Goal: Task Accomplishment & Management: Complete application form

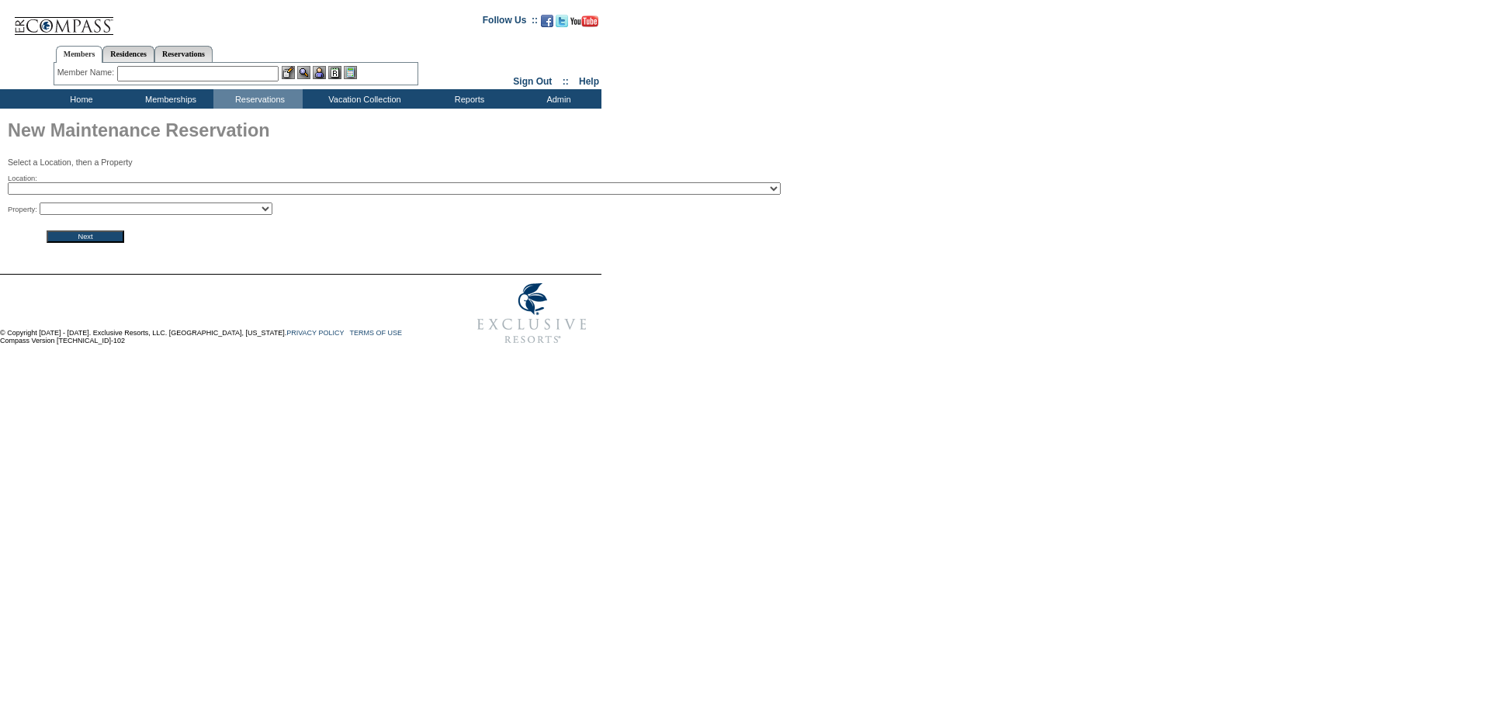
click at [227, 189] on select "2024 The Founders Cup - Eden Club Founders Cup 2025 [US_STATE] [GEOGRAPHIC_DATA…" at bounding box center [394, 188] width 773 height 12
select select "754"
click at [8, 184] on select "2024 The Founders Cup - Eden Club Founders Cup 2025 [US_STATE] [GEOGRAPHIC_DATA…" at bounding box center [394, 188] width 773 height 12
click at [212, 213] on select "Norway Winter 01 - Norway Winter 02 - Norway Winter 03 - Norway Winter 04 - Nor…" at bounding box center [156, 209] width 233 height 12
select select "9803"
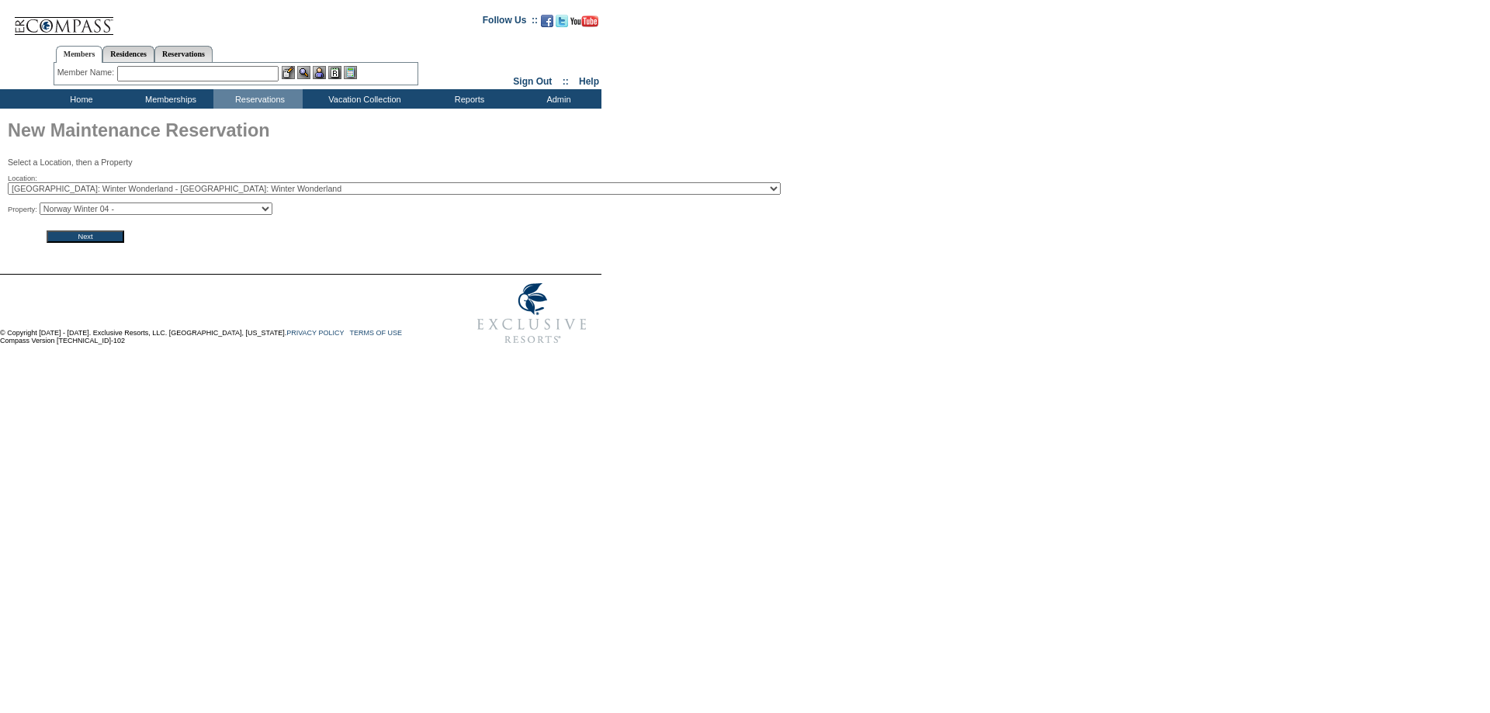
click at [44, 205] on select "Norway Winter 01 - Norway Winter 02 - Norway Winter 03 - Norway Winter 04 - Nor…" at bounding box center [156, 209] width 233 height 12
click at [111, 243] on input "Next" at bounding box center [86, 237] width 78 height 12
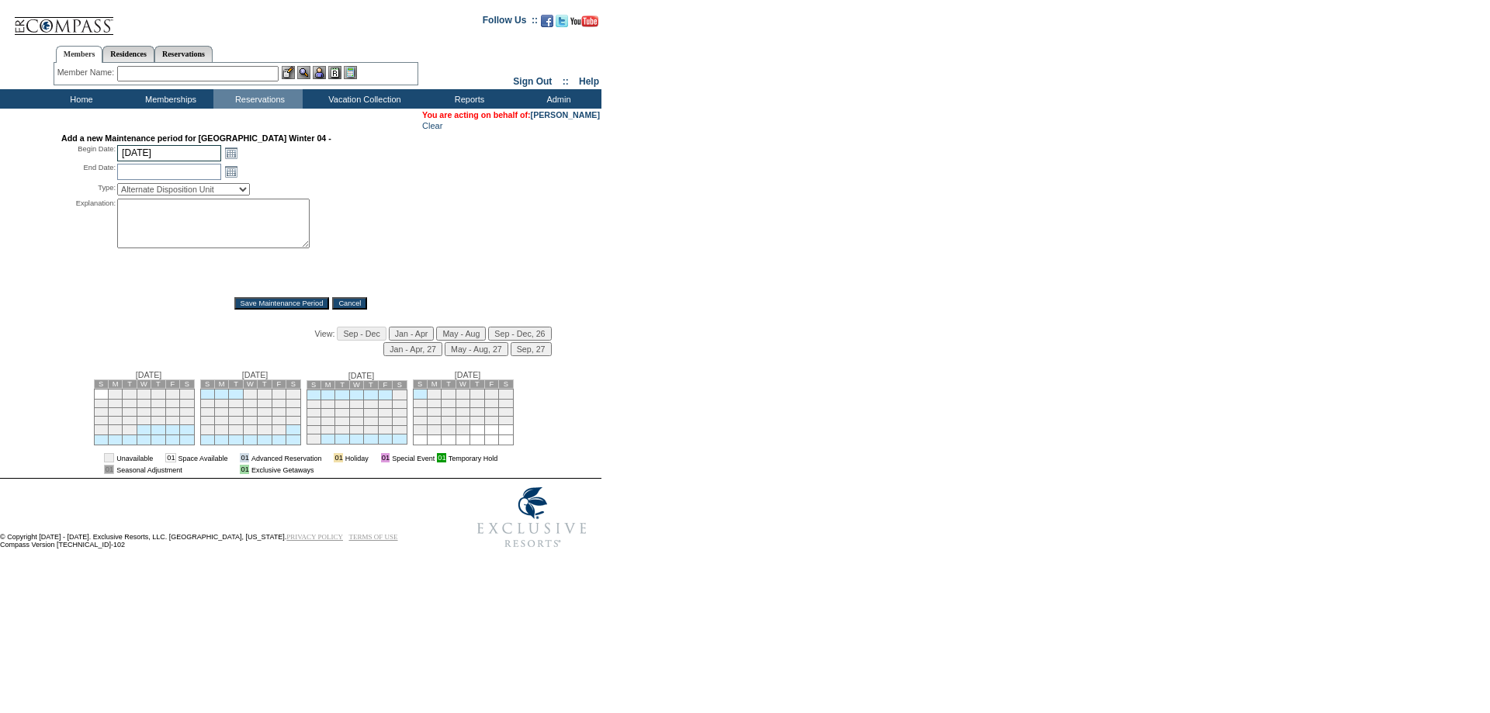
click at [203, 154] on input "[DATE]" at bounding box center [169, 153] width 104 height 16
type input "[DATE]"
type input "2026-03-21"
type input "2026-03-22"
type input "3/21/2026"
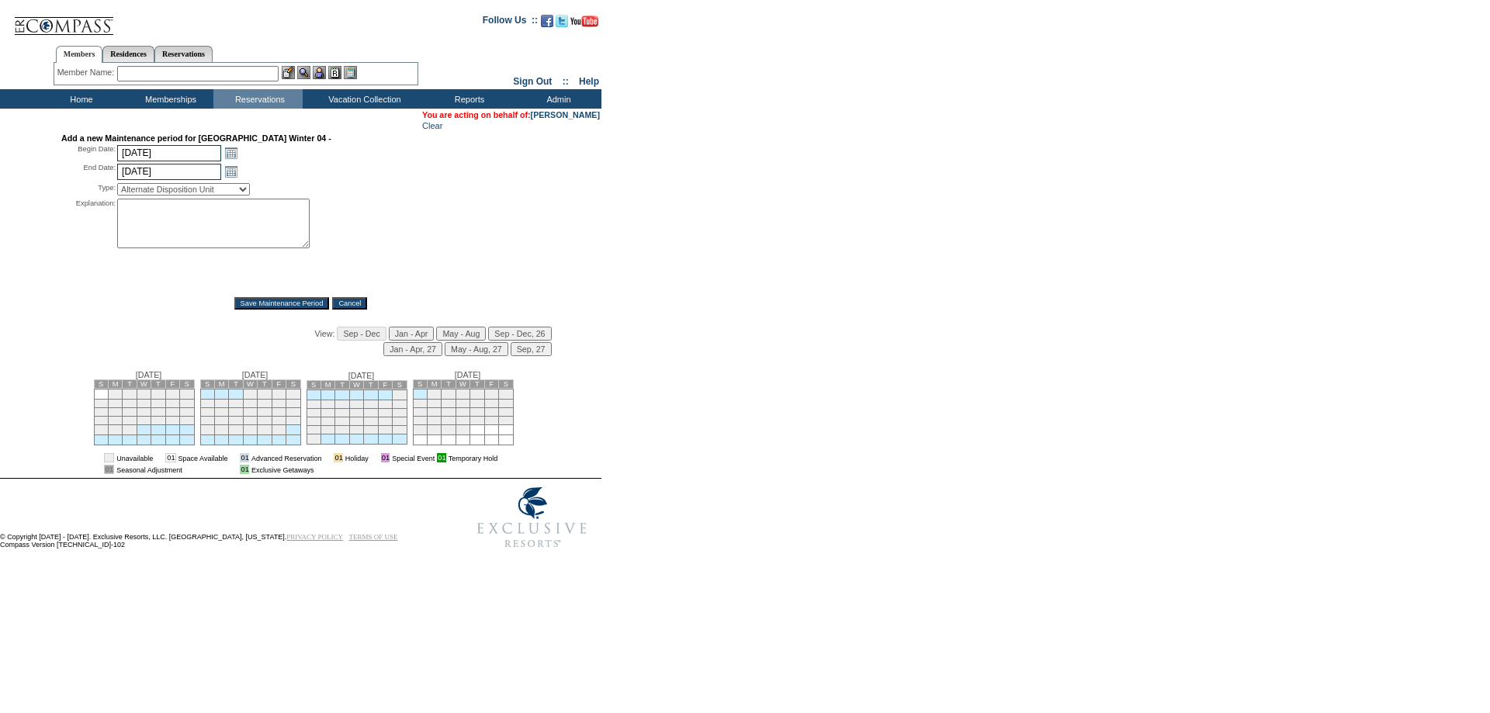
click at [190, 180] on input "3/22/2026" at bounding box center [169, 172] width 104 height 16
click at [139, 176] on input "3/22/2026" at bounding box center [169, 172] width 104 height 16
type input "3/28/2026"
type input "2026-03-28"
click at [166, 193] on select "Alternate Disposition Unit Business Hold Disposition Exclusive Alliance Partner…" at bounding box center [183, 189] width 133 height 12
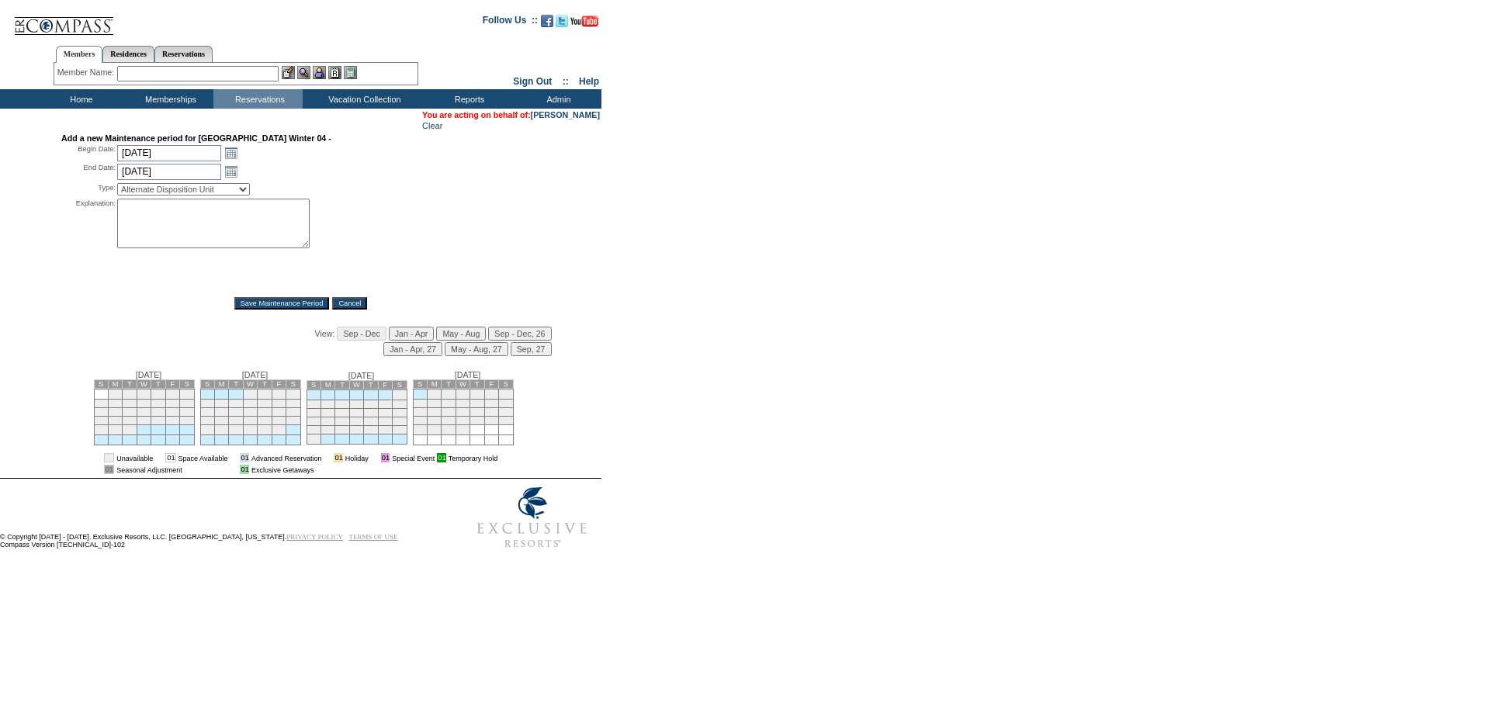
select select "PropMaintOIALUnavailable"
click at [117, 187] on select "Alternate Disposition Unit Business Hold Disposition Exclusive Alliance Partner…" at bounding box center [183, 189] width 133 height 12
click at [167, 238] on textarea at bounding box center [213, 224] width 193 height 50
type textarea "-HR"
click at [249, 310] on input "Save Maintenance Period" at bounding box center [281, 303] width 95 height 12
